Goal: Task Accomplishment & Management: Manage account settings

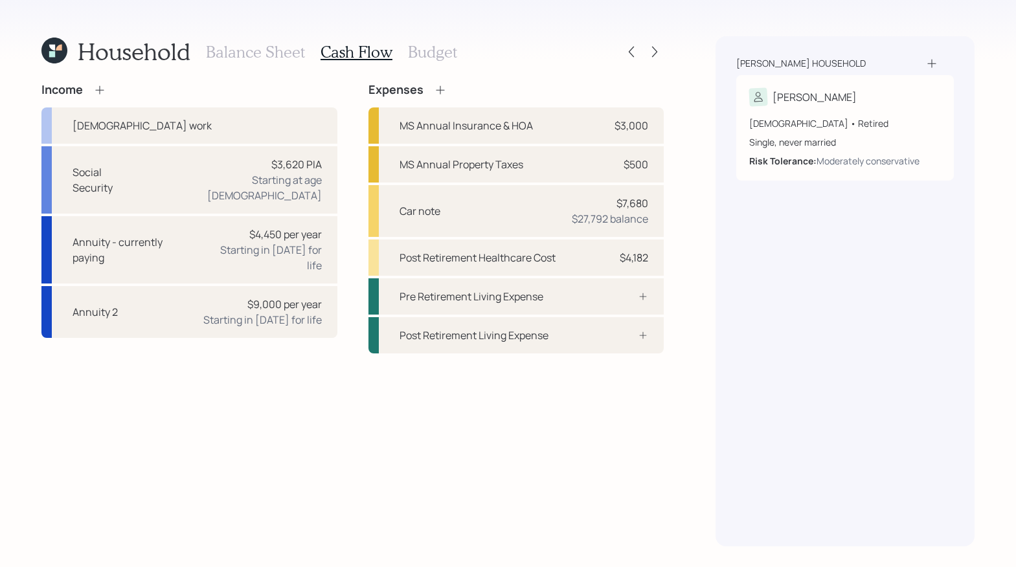
click at [413, 60] on h3 "Budget" at bounding box center [432, 52] width 49 height 19
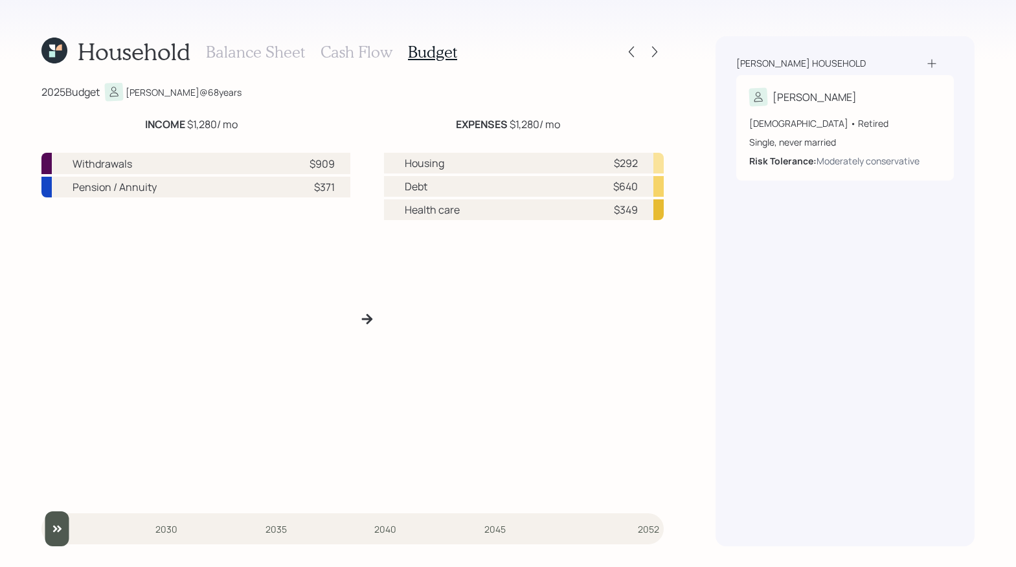
click at [360, 66] on div "Balance Sheet Cash Flow Budget" at bounding box center [331, 51] width 251 height 31
click at [360, 56] on h3 "Cash Flow" at bounding box center [357, 52] width 72 height 19
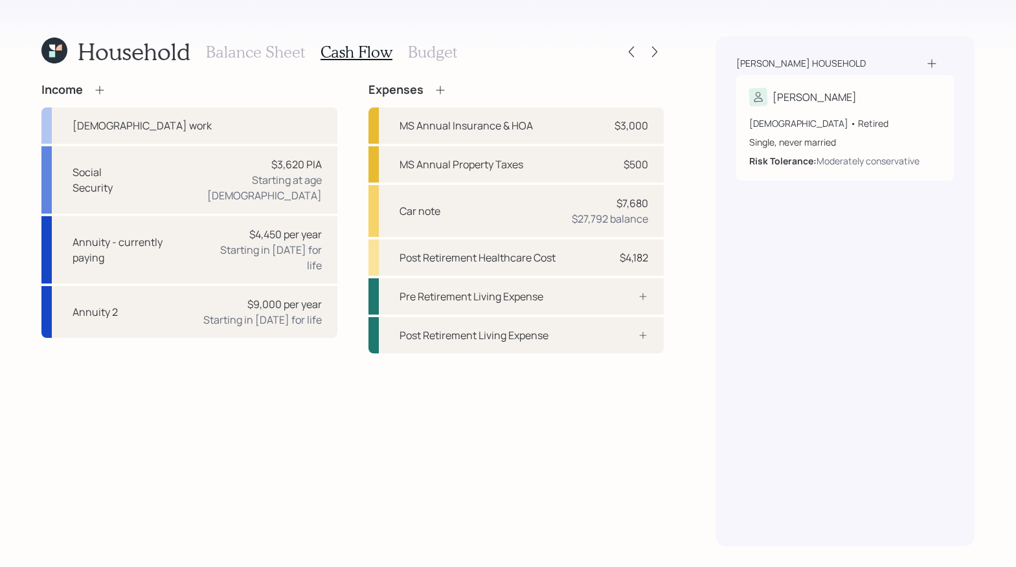
drag, startPoint x: 446, startPoint y: 67, endPoint x: 445, endPoint y: 60, distance: 6.5
click at [446, 65] on div "Balance Sheet Cash Flow Budget" at bounding box center [331, 51] width 251 height 31
click at [445, 60] on h3 "Budget" at bounding box center [432, 52] width 49 height 19
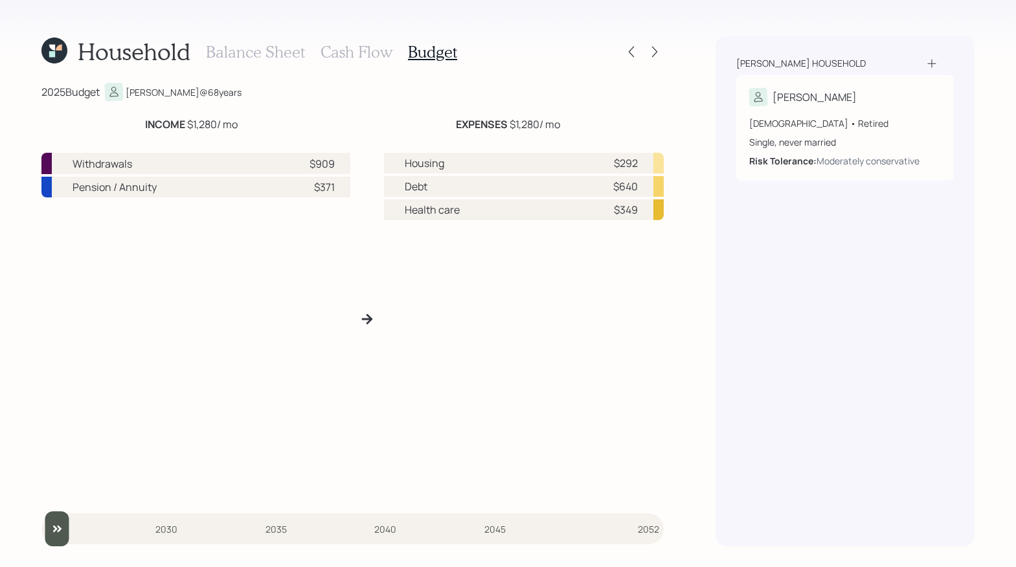
click at [332, 55] on h3 "Cash Flow" at bounding box center [357, 52] width 72 height 19
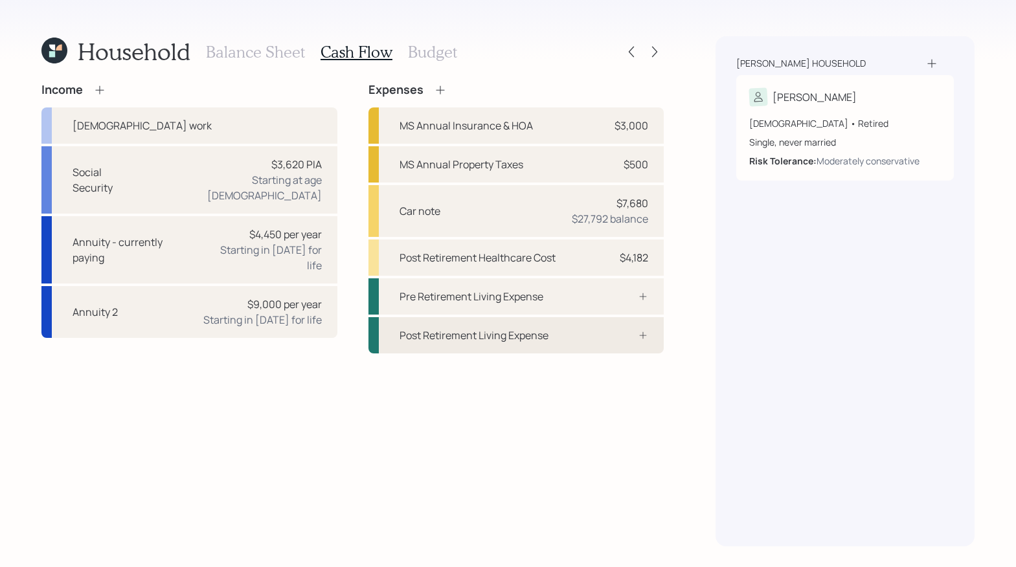
click at [621, 336] on div at bounding box center [629, 335] width 39 height 10
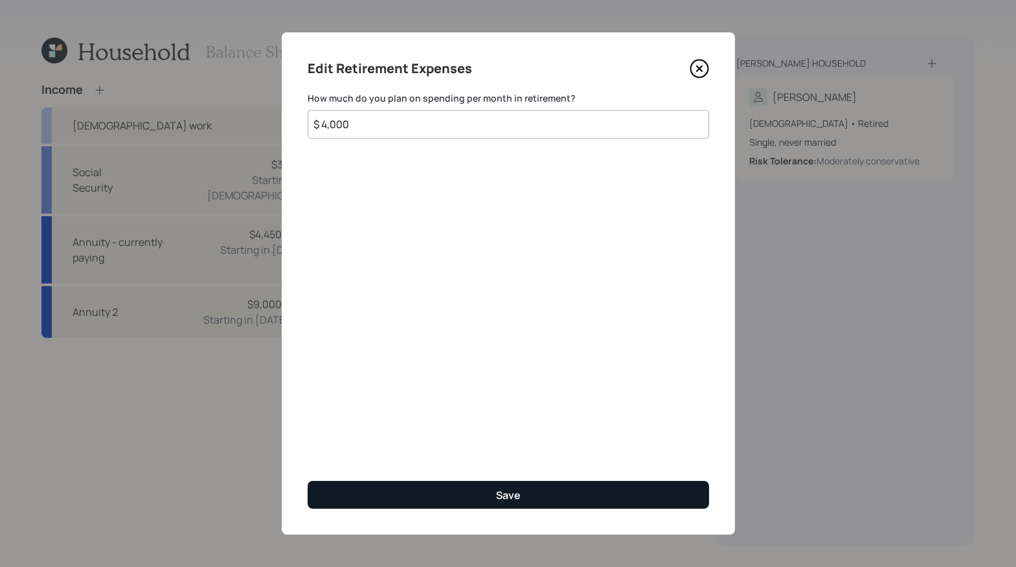
type input "$ 4,000"
click at [538, 501] on button "Save" at bounding box center [509, 495] width 402 height 28
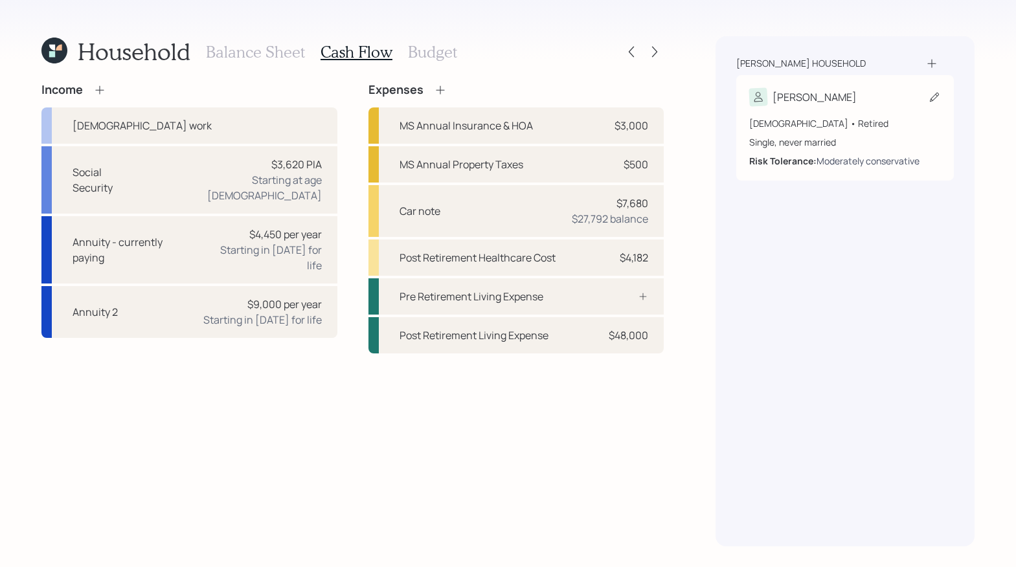
click at [854, 154] on div "Moderately conservative" at bounding box center [868, 161] width 103 height 14
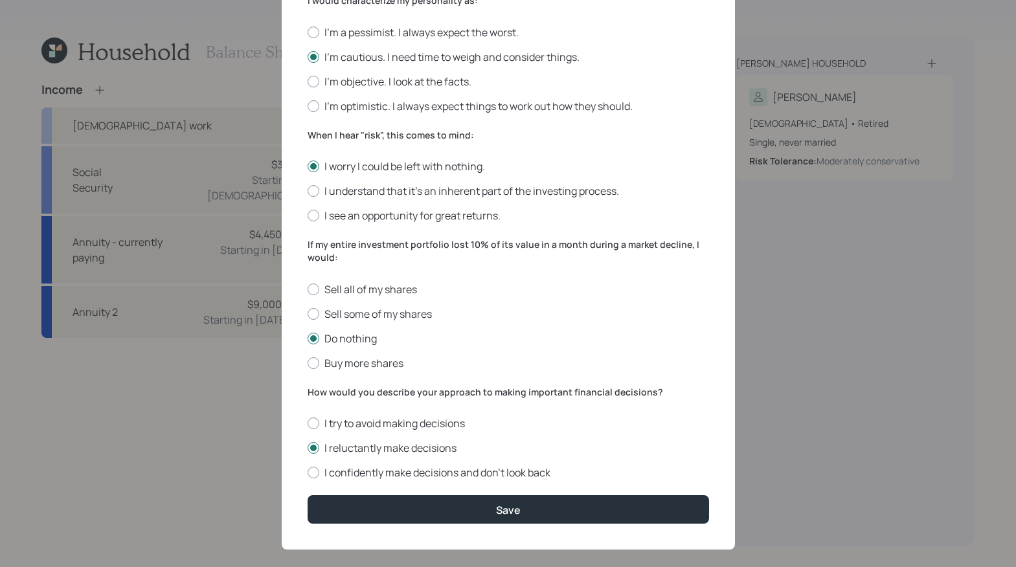
scroll to position [382, 0]
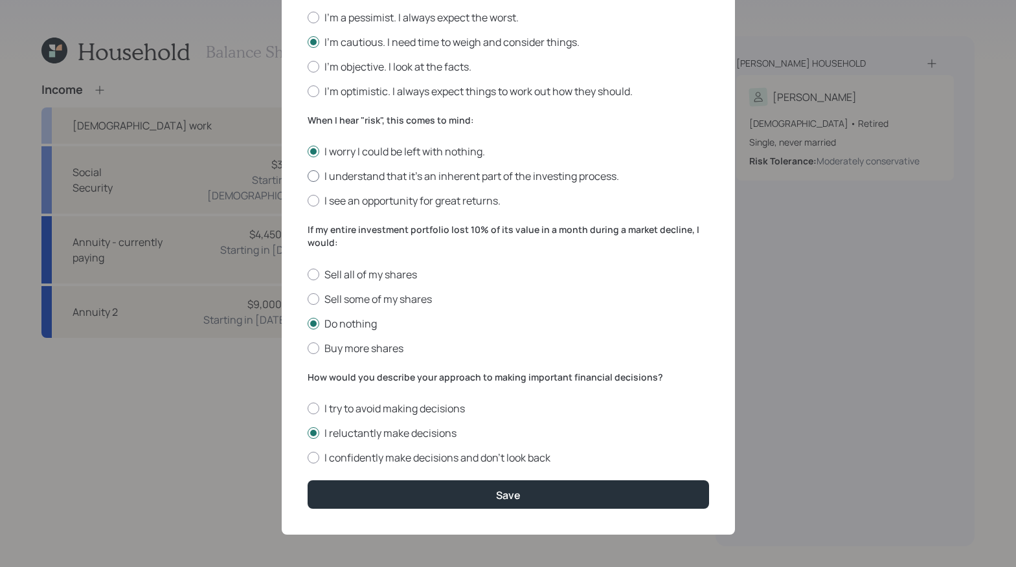
click at [308, 172] on div at bounding box center [314, 176] width 12 height 12
click at [307, 176] on input "I understand that it’s an inherent part of the investing process." at bounding box center [307, 176] width 1 height 1
radio input "true"
click at [308, 460] on div at bounding box center [314, 458] width 12 height 12
click at [307, 459] on input "I confidently make decisions and don’t look back" at bounding box center [307, 458] width 1 height 1
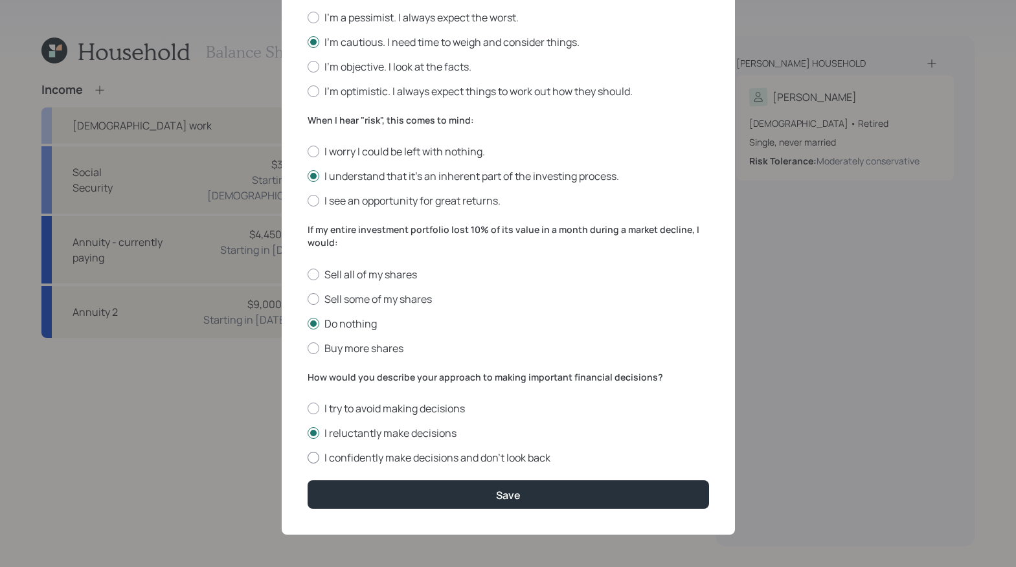
radio input "true"
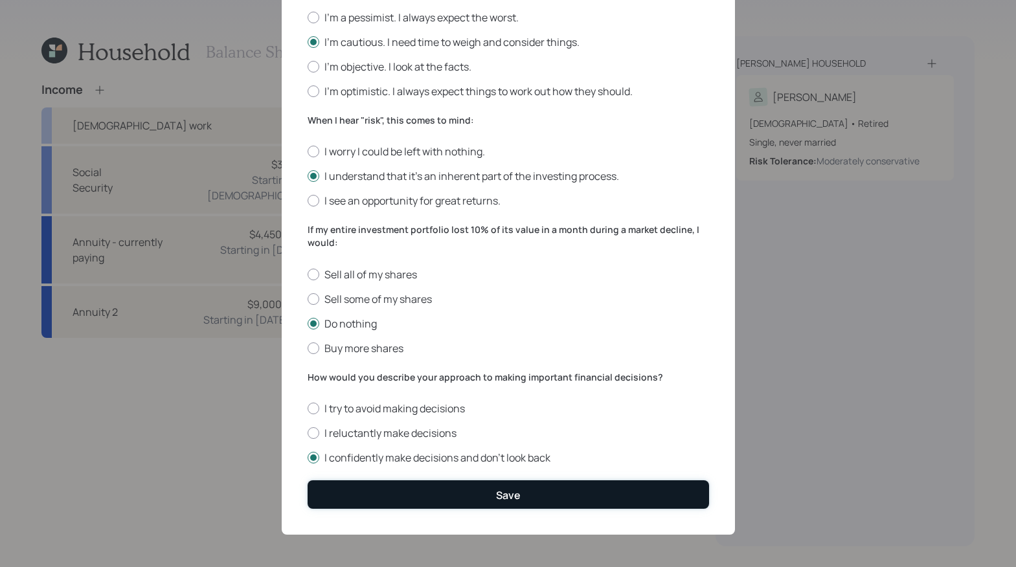
click at [551, 494] on button "Save" at bounding box center [509, 495] width 402 height 28
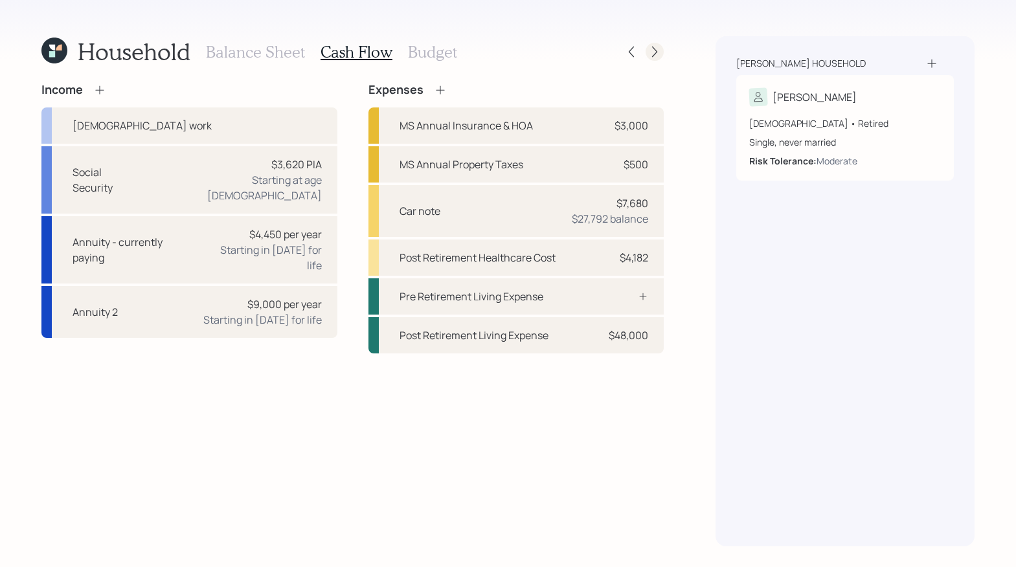
click at [656, 53] on icon at bounding box center [654, 51] width 13 height 13
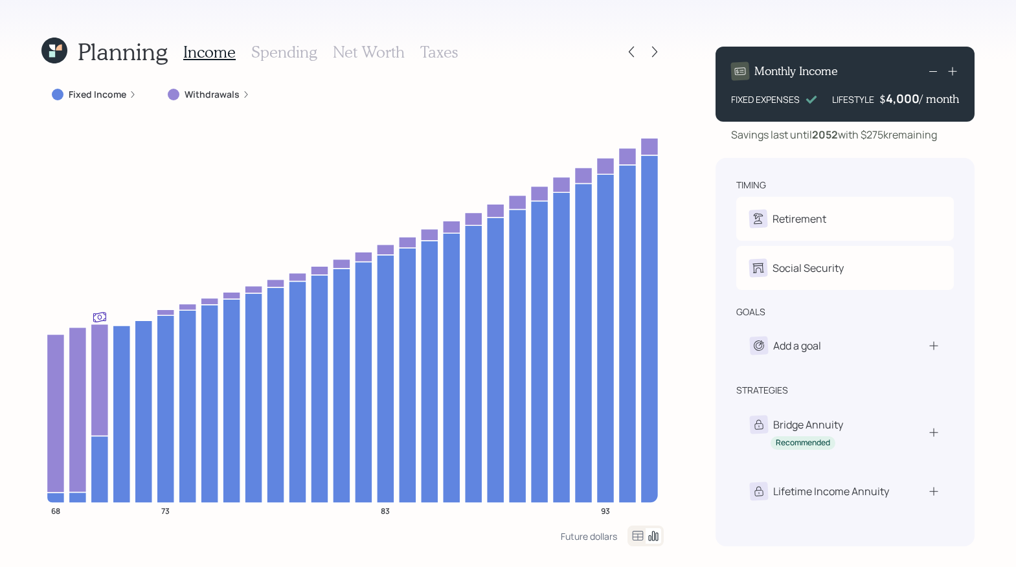
click at [231, 92] on label "Withdrawals" at bounding box center [212, 94] width 55 height 13
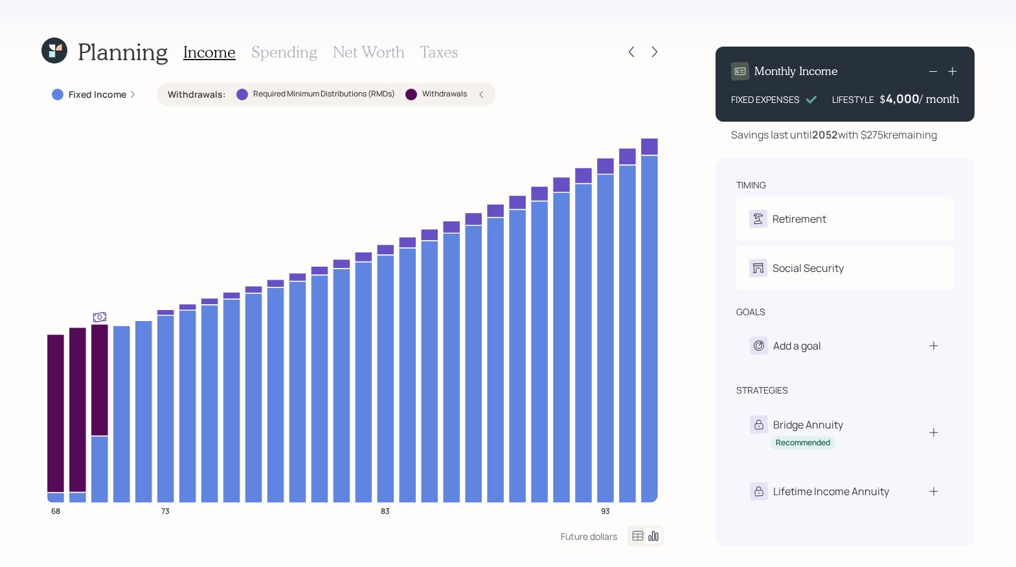
click at [442, 92] on label "Withdrawals" at bounding box center [444, 94] width 45 height 11
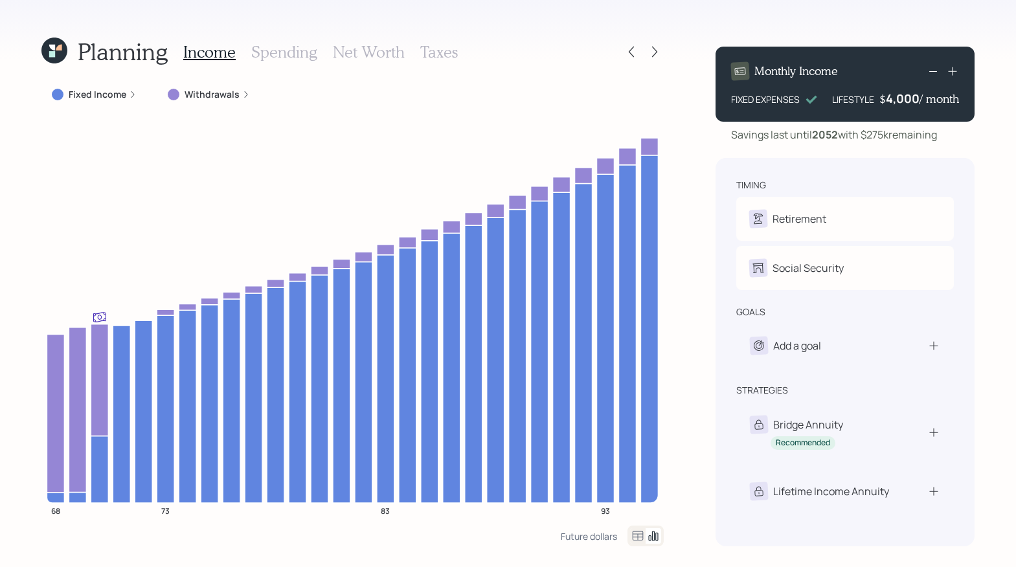
click at [216, 92] on label "Withdrawals" at bounding box center [212, 94] width 55 height 13
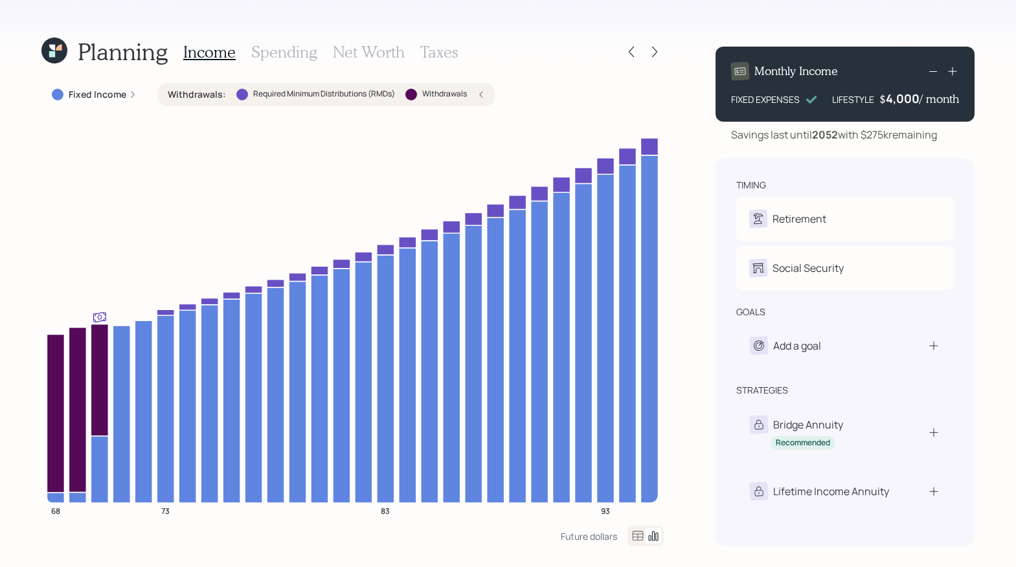
click at [484, 95] on icon at bounding box center [481, 95] width 8 height 8
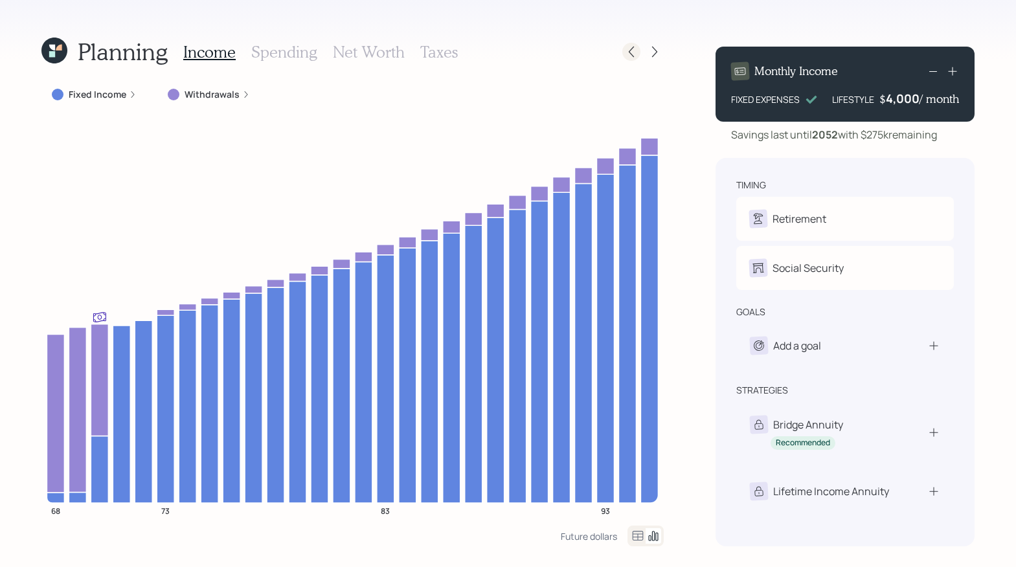
click at [623, 43] on div at bounding box center [643, 52] width 41 height 18
click at [626, 44] on div at bounding box center [632, 52] width 18 height 18
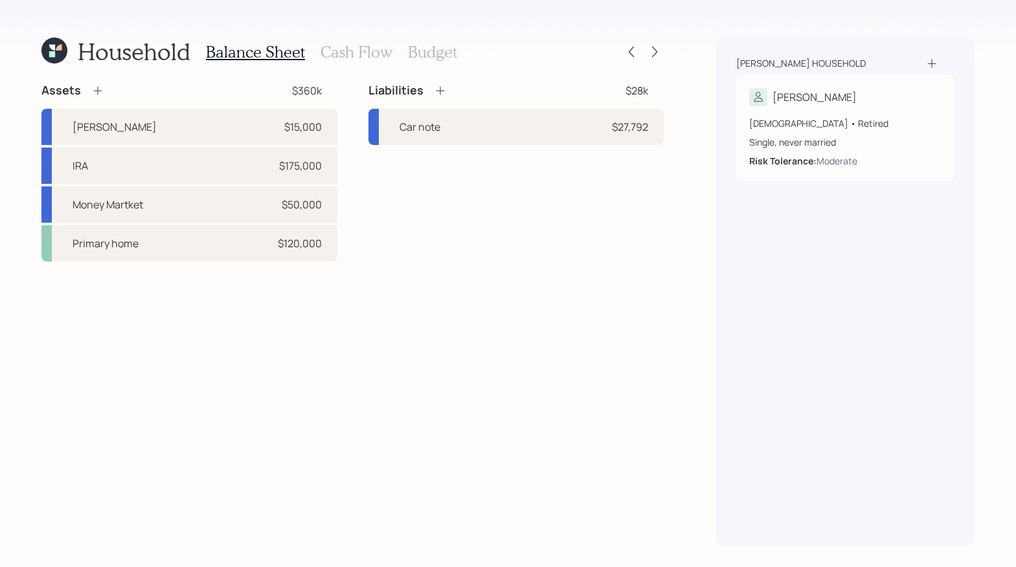
click at [373, 51] on h3 "Cash Flow" at bounding box center [357, 52] width 72 height 19
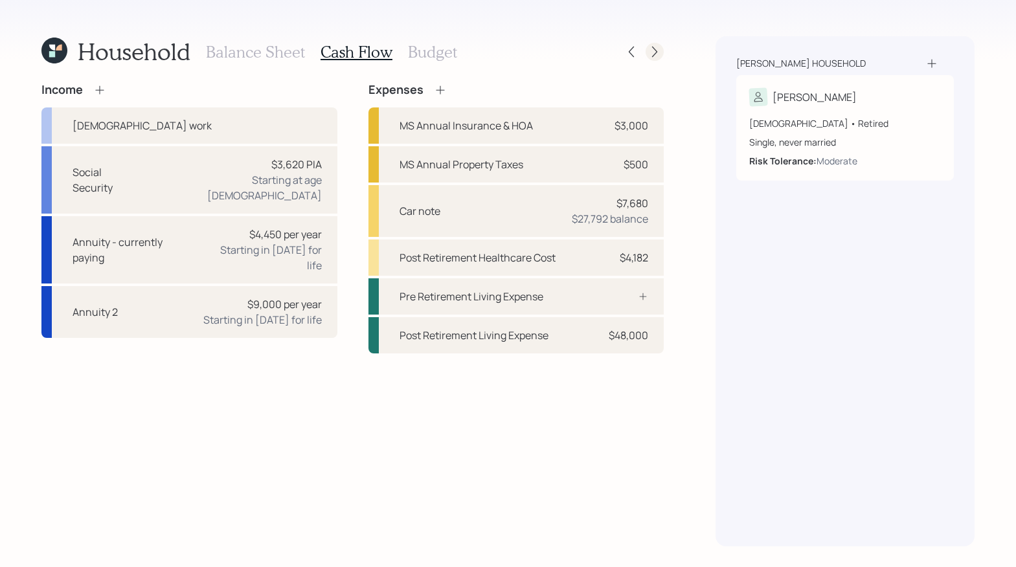
click at [649, 47] on icon at bounding box center [654, 51] width 13 height 13
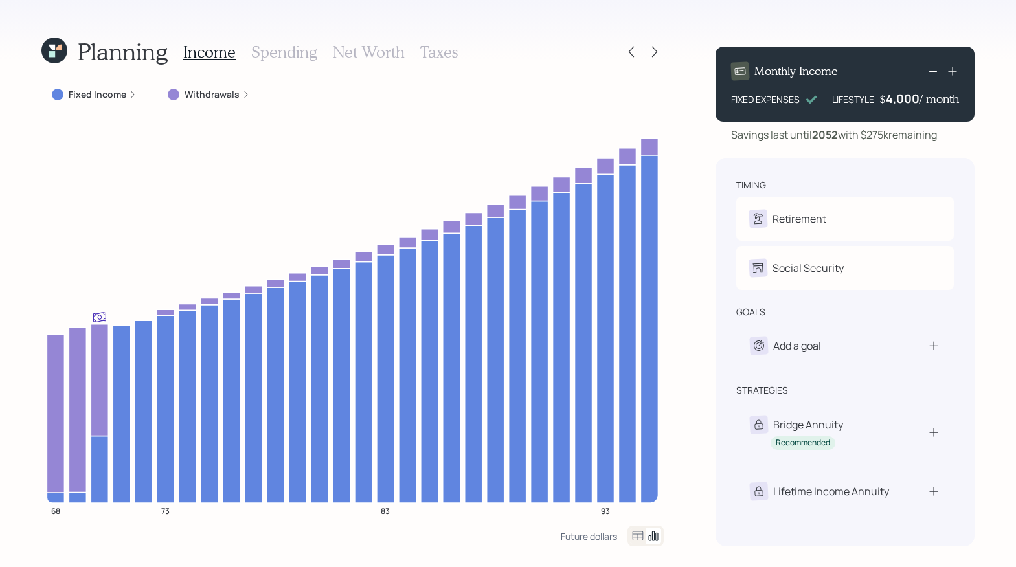
click at [98, 93] on label "Fixed Income" at bounding box center [98, 94] width 58 height 13
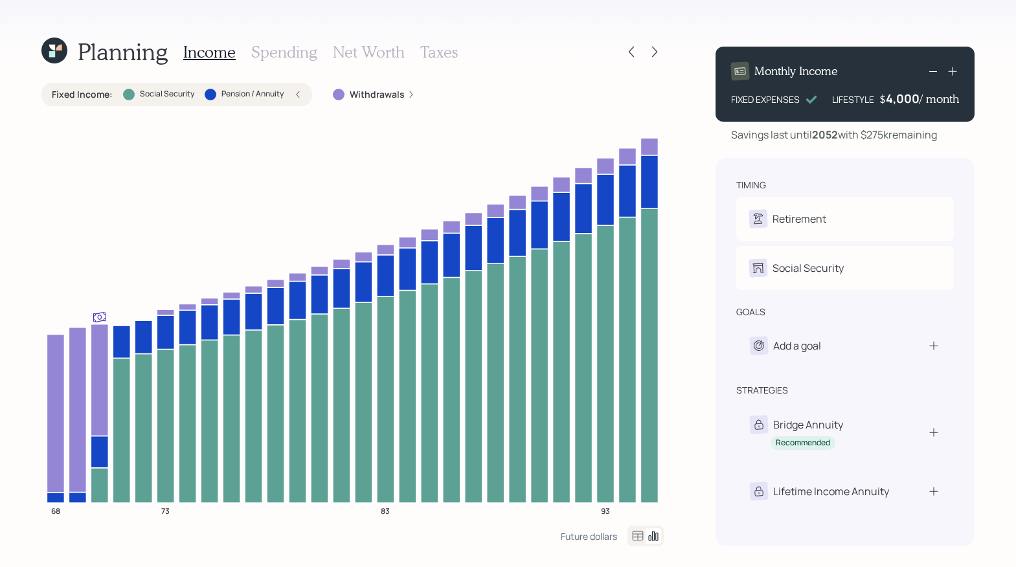
click at [297, 94] on icon at bounding box center [298, 94] width 3 height 6
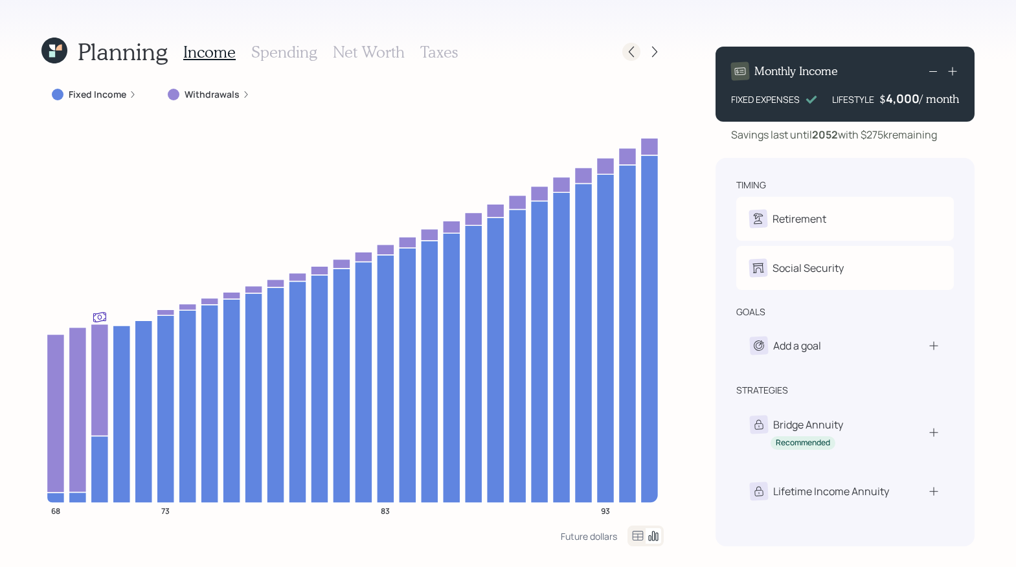
click at [633, 47] on icon at bounding box center [631, 52] width 5 height 11
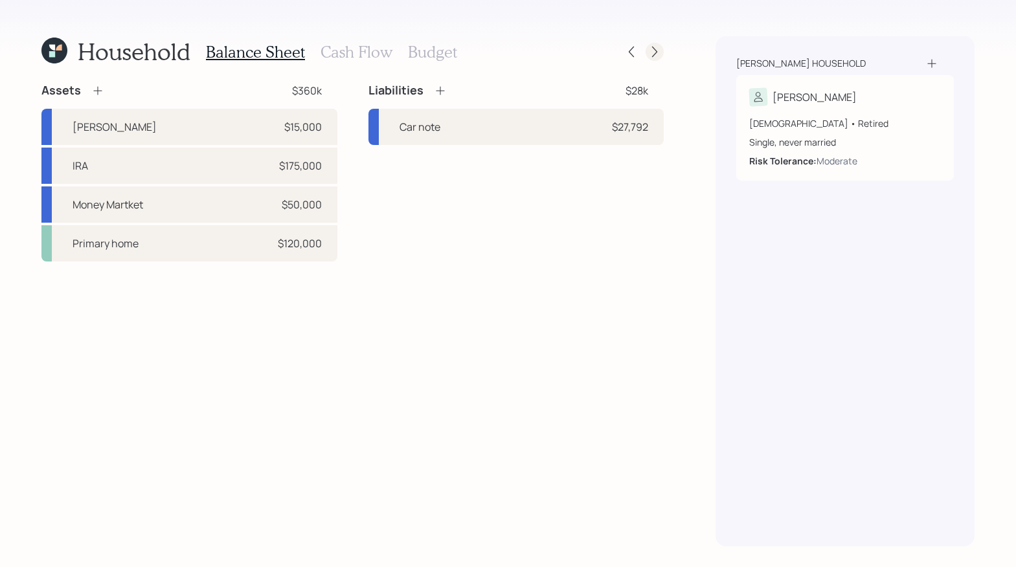
click at [656, 54] on icon at bounding box center [654, 51] width 13 height 13
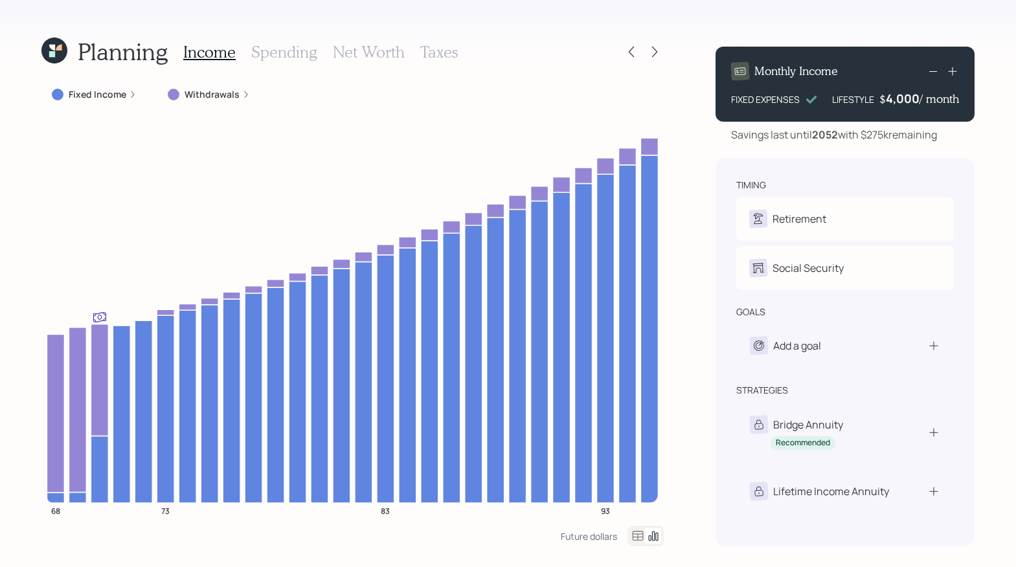
click at [90, 88] on label "Fixed Income" at bounding box center [98, 94] width 58 height 13
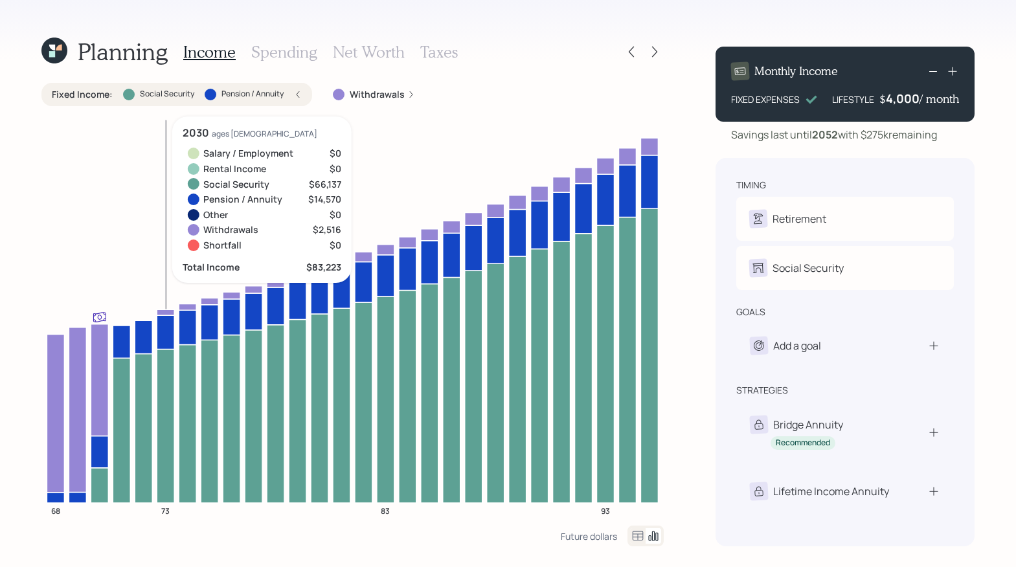
click at [169, 310] on icon at bounding box center [165, 313] width 17 height 6
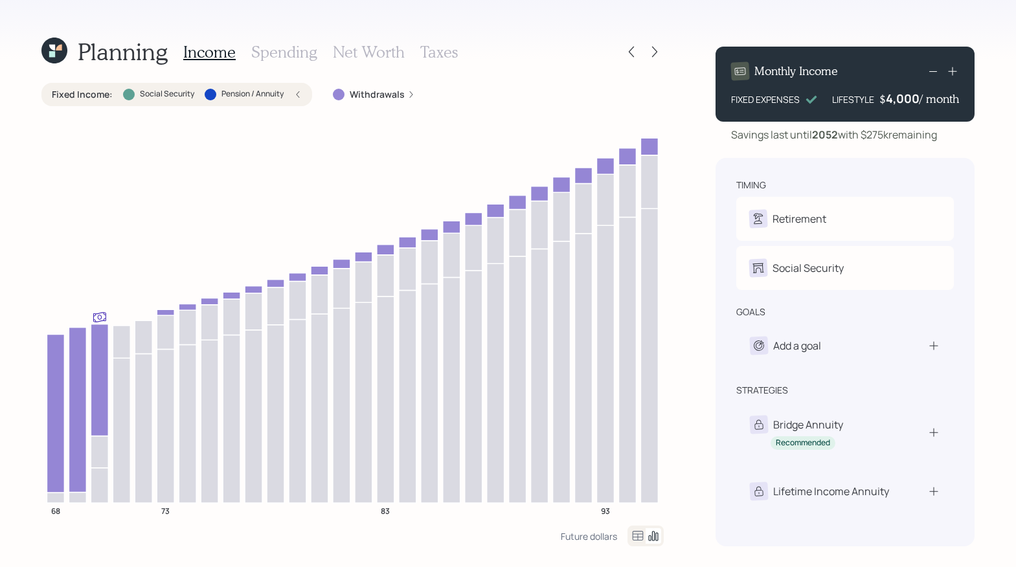
click at [382, 95] on label "Withdrawals" at bounding box center [377, 94] width 55 height 13
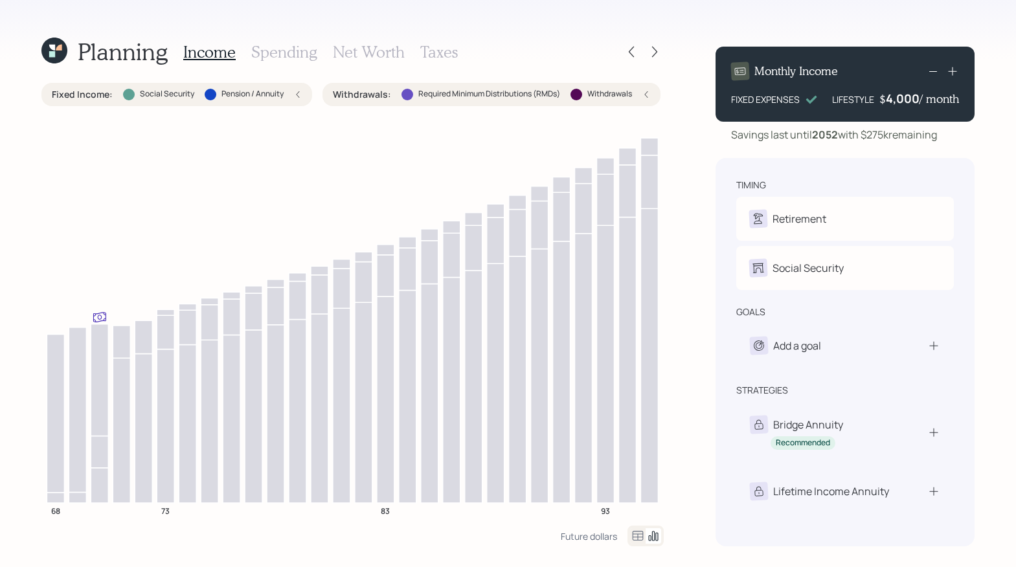
click at [644, 91] on div "Withdrawals : Required Minimum Distributions (RMDs) Withdrawals" at bounding box center [491, 94] width 317 height 13
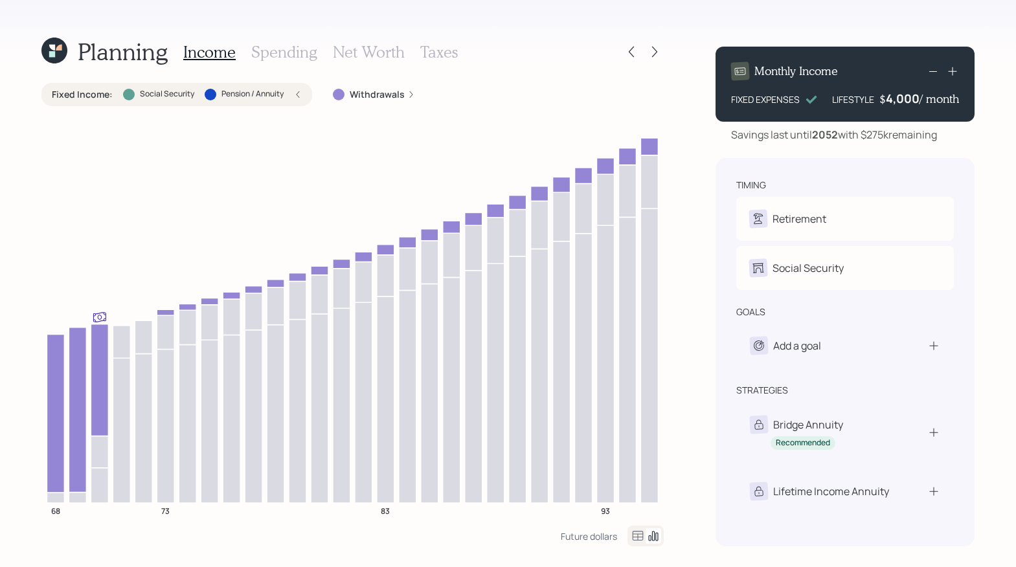
click at [296, 104] on div "Fixed Income : Social Security Pension / Annuity" at bounding box center [176, 94] width 271 height 23
click at [85, 95] on label "Fixed Income" at bounding box center [98, 94] width 58 height 13
click at [86, 96] on label "Fixed Income :" at bounding box center [82, 94] width 61 height 13
click at [222, 94] on label "Withdrawals" at bounding box center [212, 94] width 55 height 13
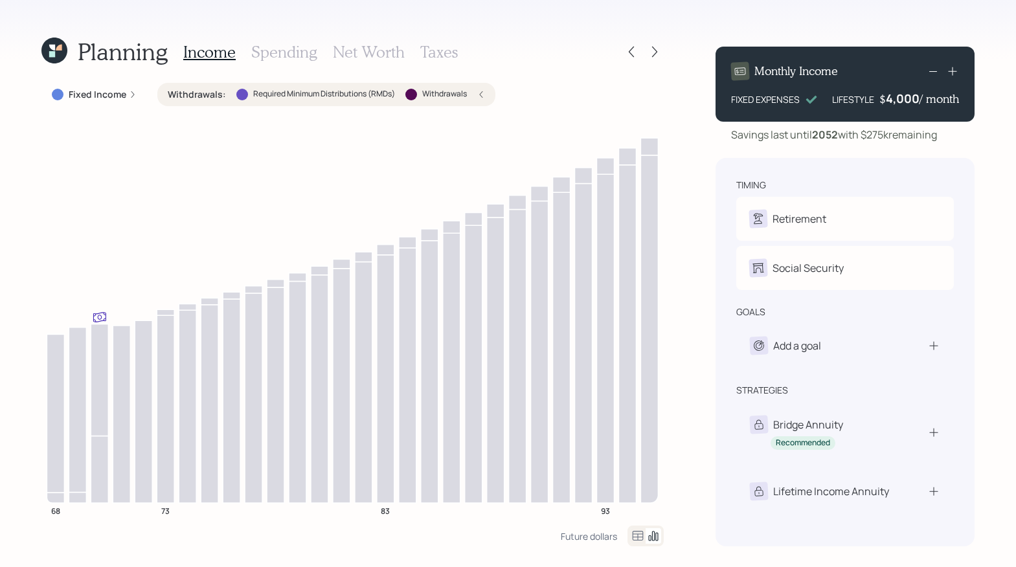
click at [89, 94] on label "Fixed Income" at bounding box center [98, 94] width 58 height 13
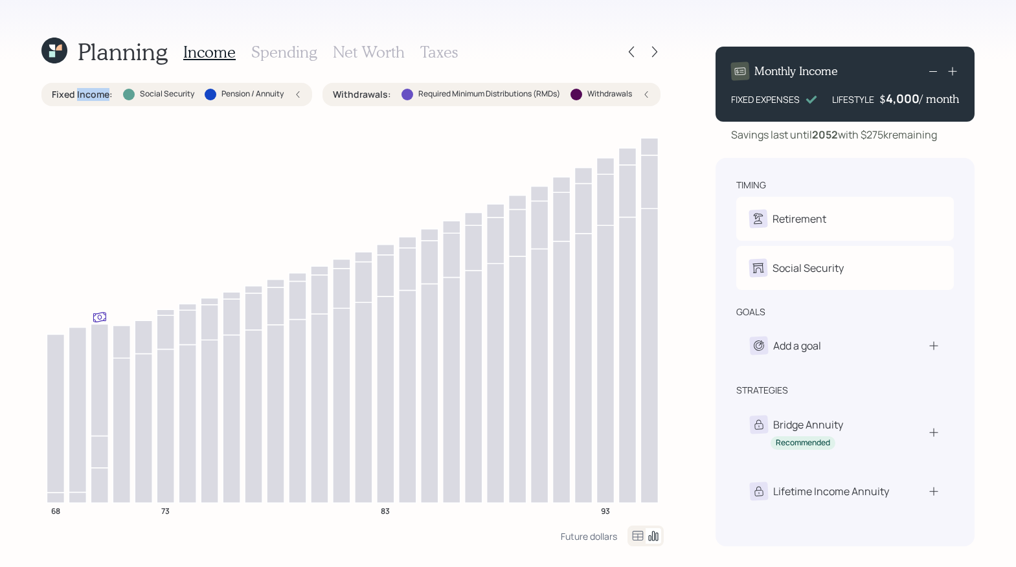
click at [89, 94] on label "Fixed Income :" at bounding box center [82, 94] width 61 height 13
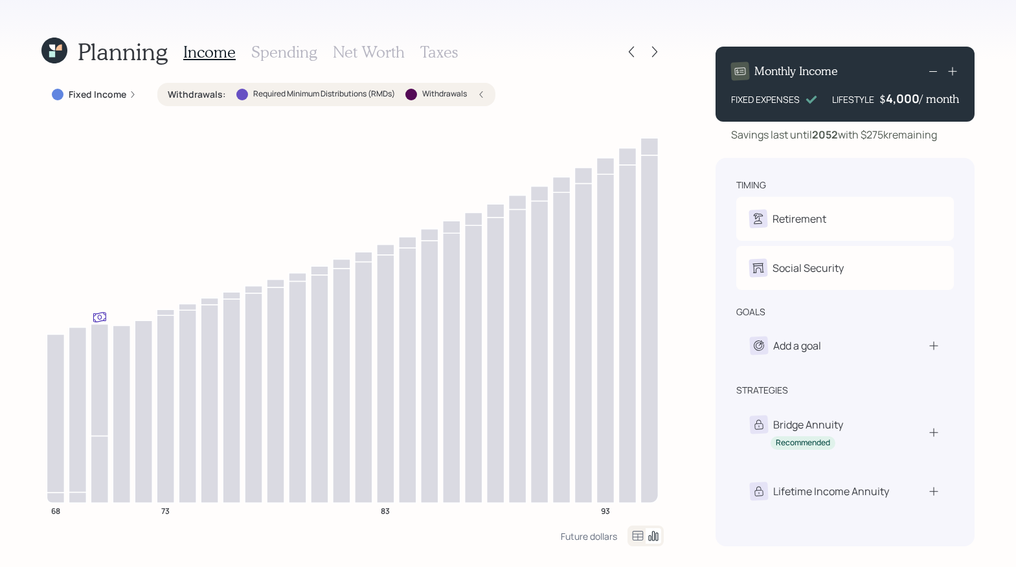
click at [109, 94] on label "Fixed Income" at bounding box center [98, 94] width 58 height 13
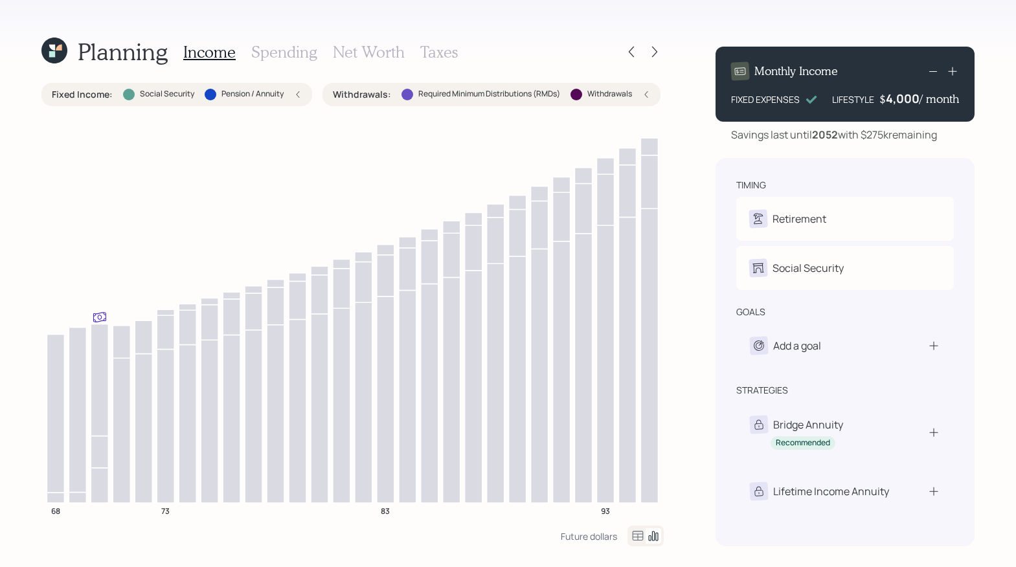
click at [297, 92] on icon at bounding box center [298, 95] width 8 height 8
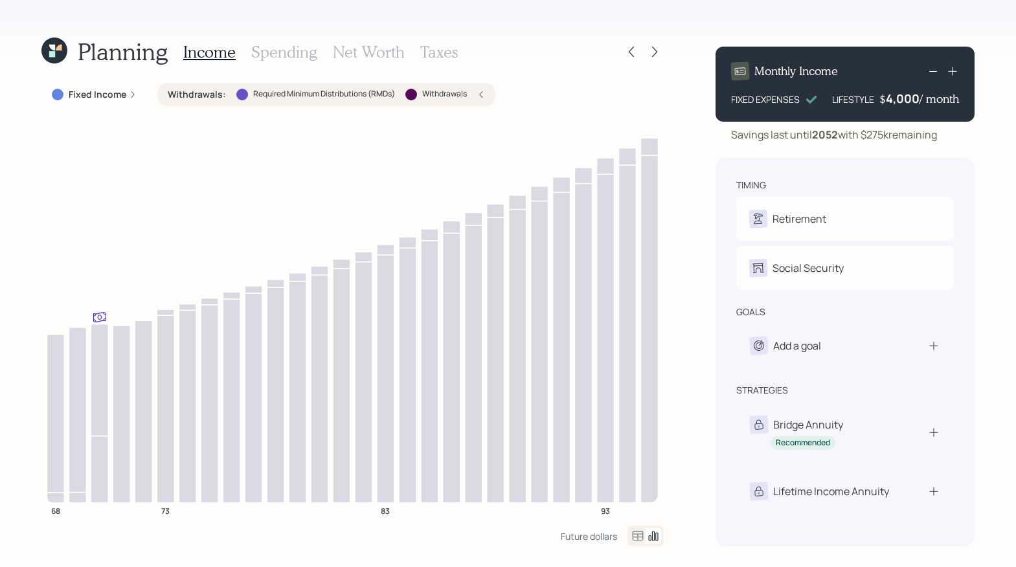
click at [475, 88] on div "Withdrawals : Required Minimum Distributions (RMDs) Withdrawals" at bounding box center [326, 94] width 317 height 13
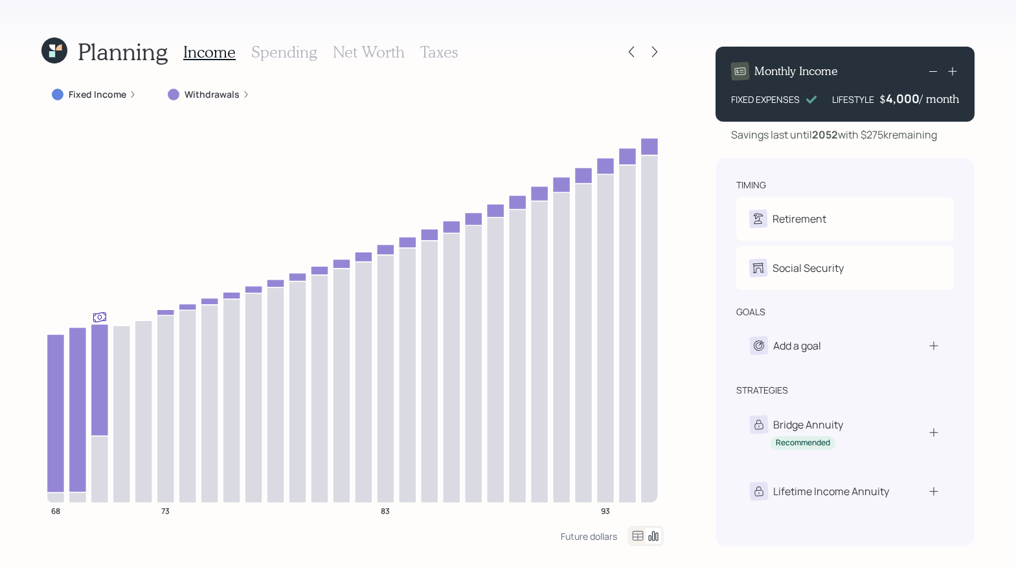
click at [54, 89] on div at bounding box center [58, 95] width 12 height 12
click at [630, 55] on icon at bounding box center [631, 51] width 13 height 13
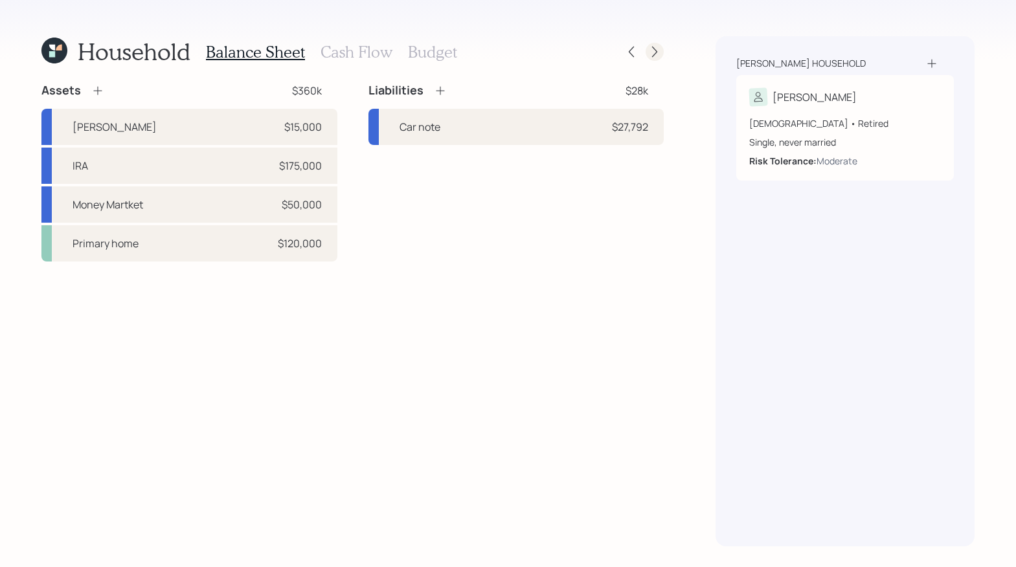
click at [657, 54] on icon at bounding box center [654, 51] width 13 height 13
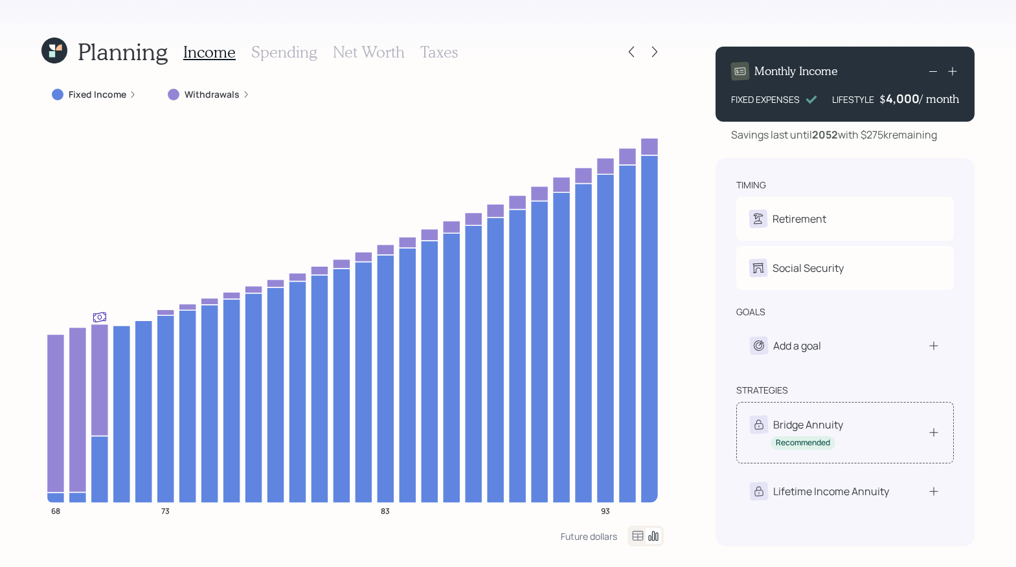
click at [933, 426] on icon at bounding box center [934, 432] width 13 height 13
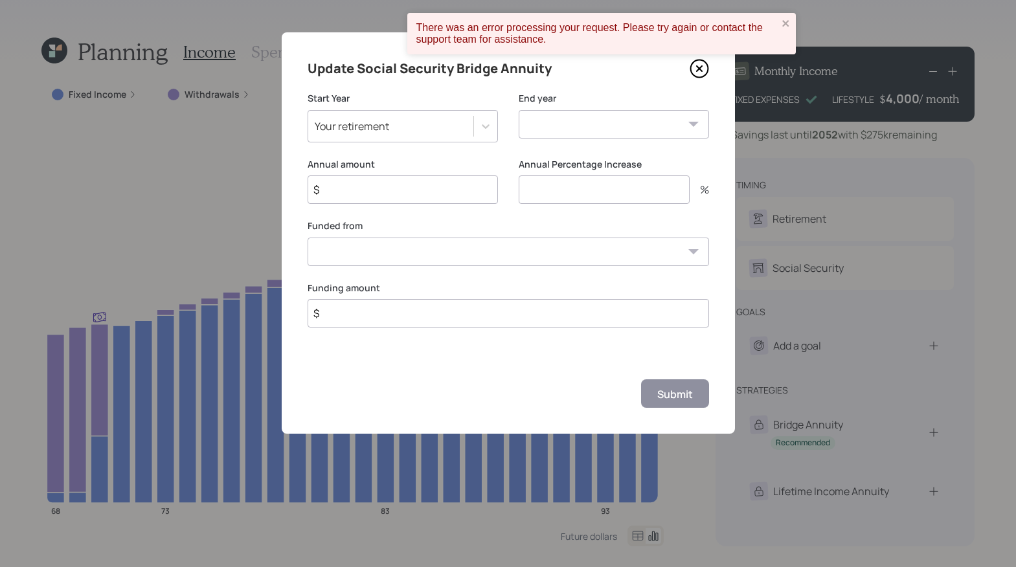
click at [694, 67] on icon at bounding box center [699, 68] width 19 height 19
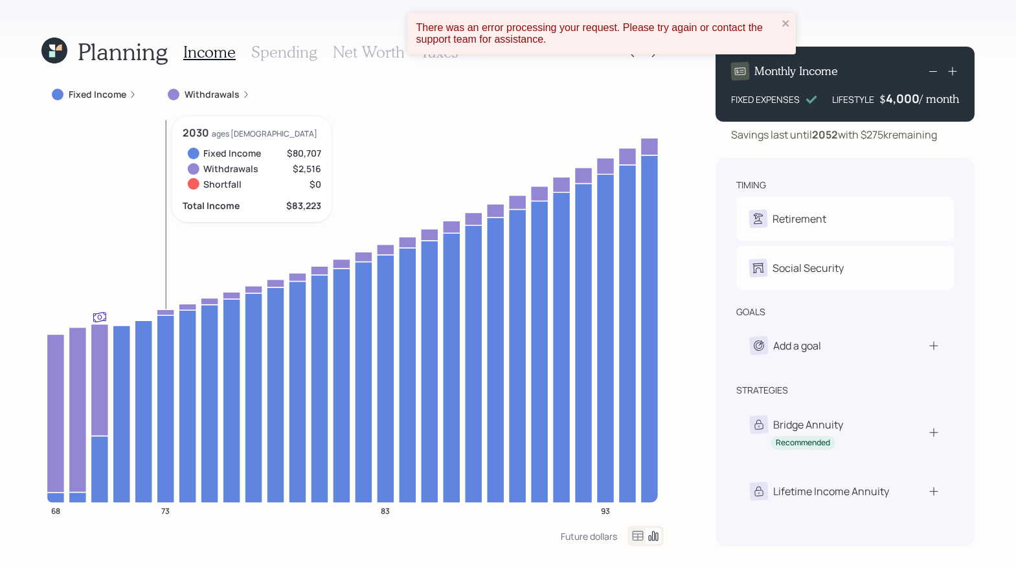
click at [173, 304] on icon "68 73 83 93" at bounding box center [352, 321] width 623 height 409
click at [172, 306] on icon "68 73 83 93" at bounding box center [352, 321] width 623 height 409
click at [170, 311] on icon at bounding box center [165, 313] width 17 height 6
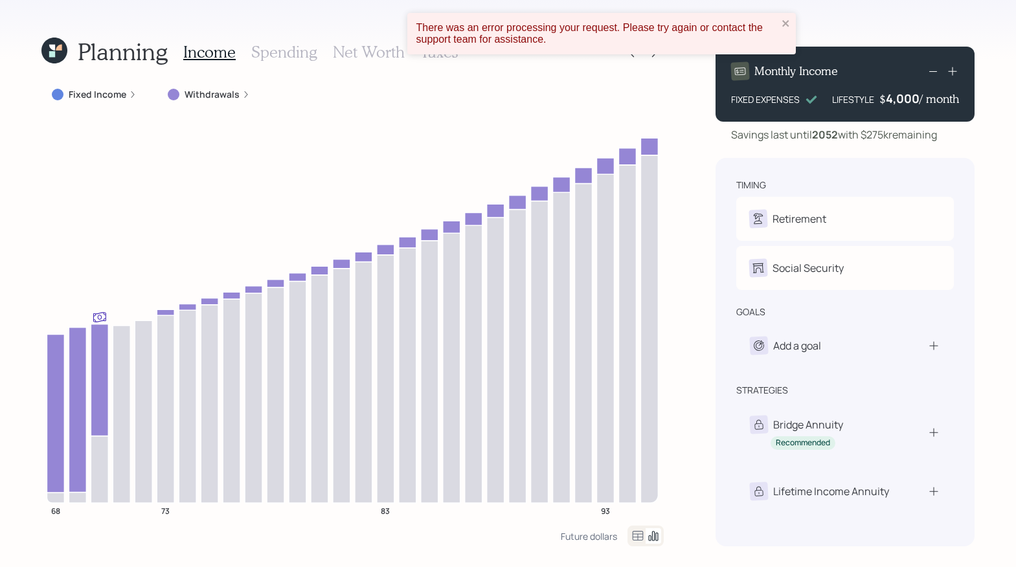
click at [212, 100] on label "Withdrawals" at bounding box center [212, 94] width 55 height 13
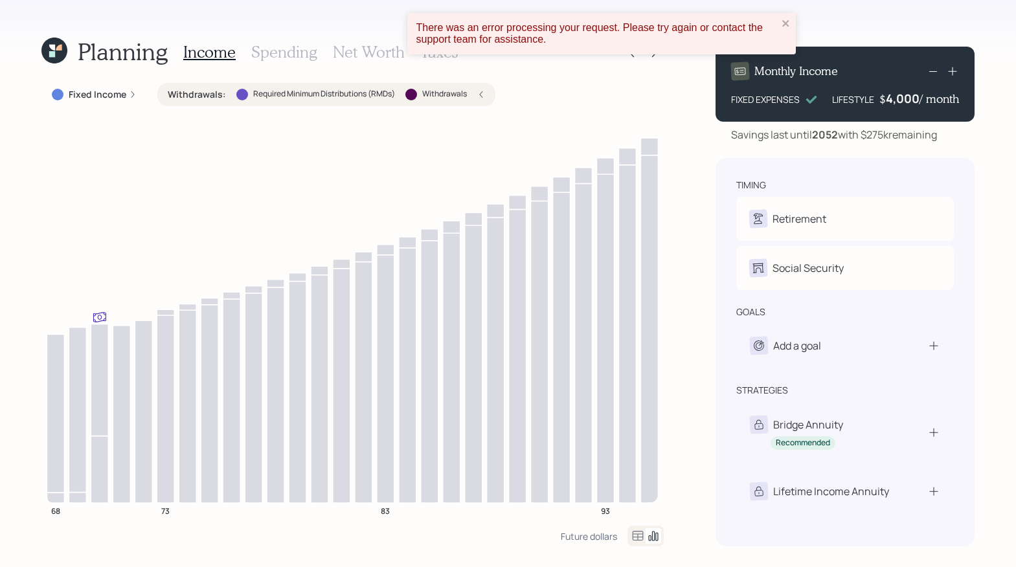
click at [415, 97] on div at bounding box center [412, 95] width 12 height 12
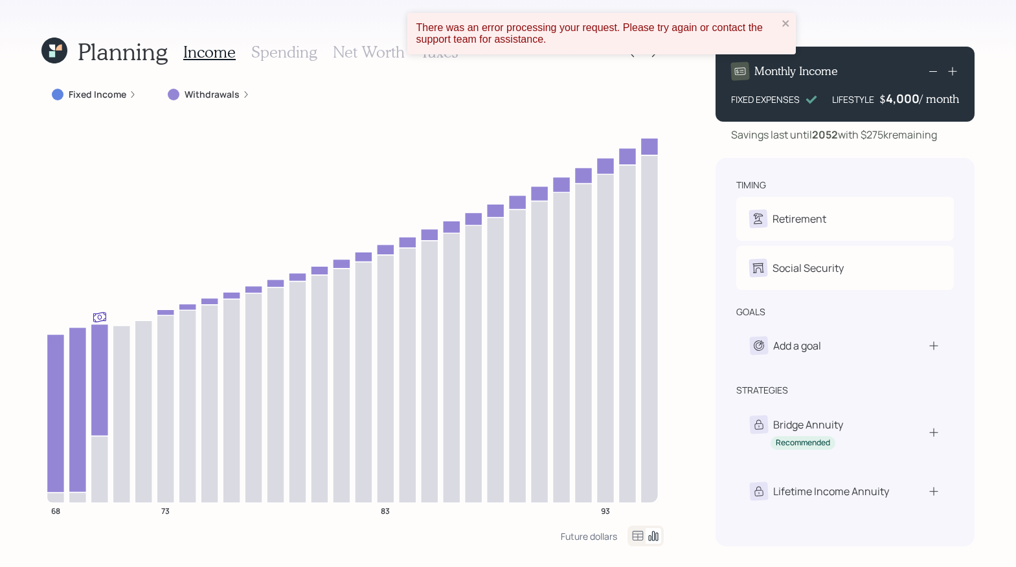
click at [173, 97] on div at bounding box center [174, 95] width 12 height 12
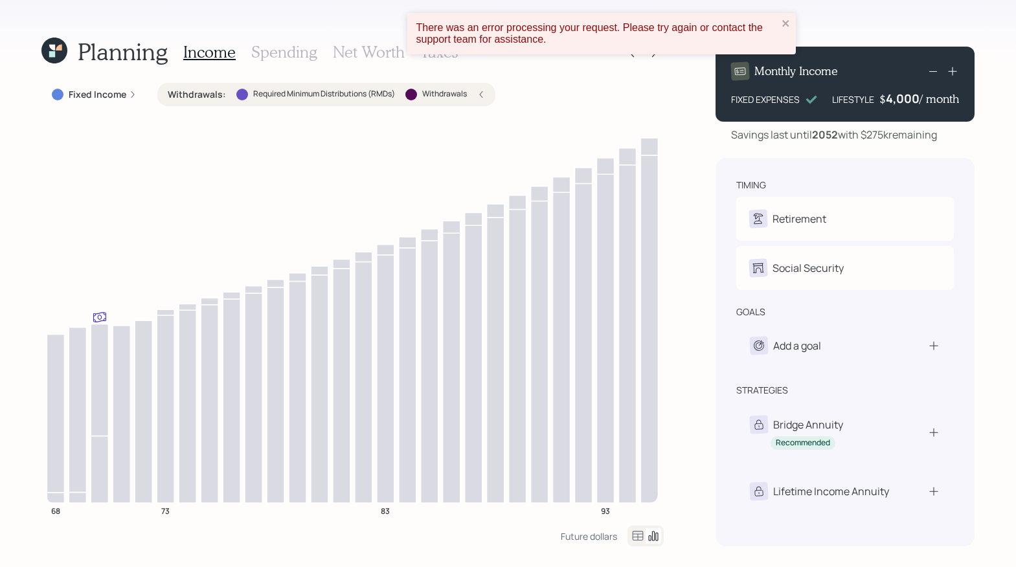
click at [304, 95] on label "Required Minimum Distributions (RMDs)" at bounding box center [324, 94] width 142 height 11
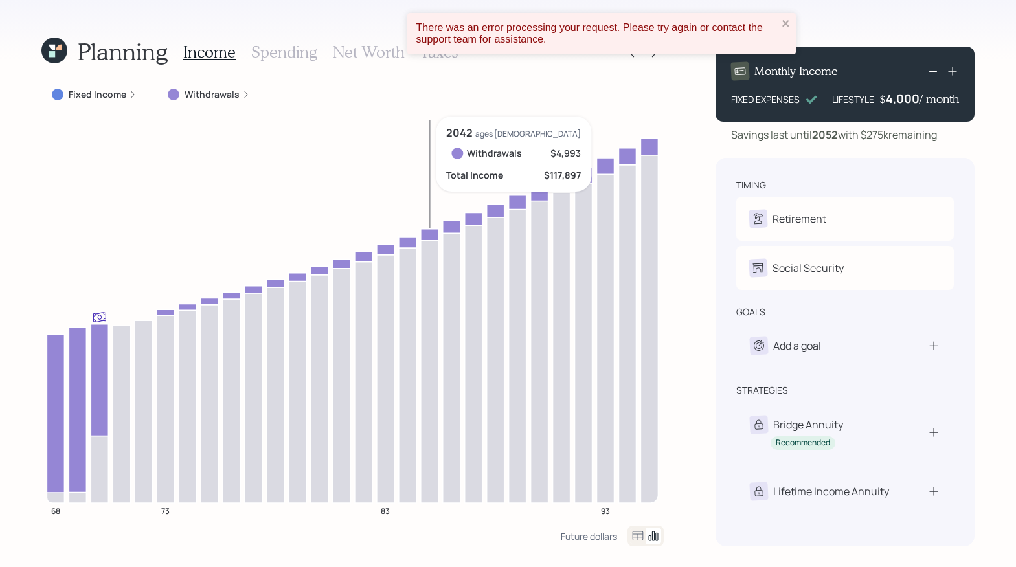
drag, startPoint x: 433, startPoint y: 122, endPoint x: 425, endPoint y: 121, distance: 8.4
click at [433, 122] on icon "68 73 83 93" at bounding box center [352, 321] width 623 height 409
click at [250, 92] on div "Withdrawals" at bounding box center [208, 94] width 103 height 23
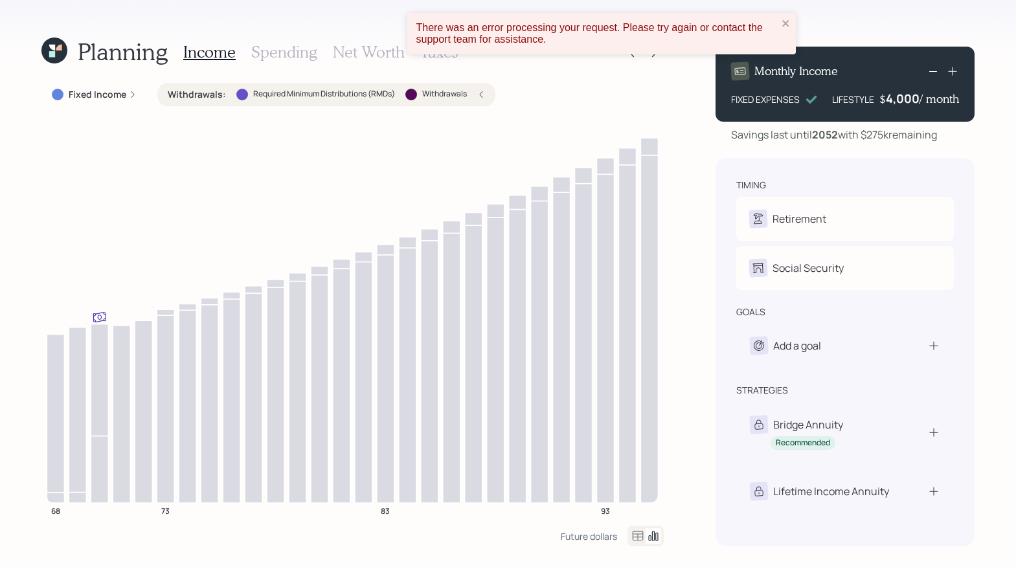
click at [480, 95] on icon at bounding box center [481, 95] width 8 height 8
